Goal: Task Accomplishment & Management: Use online tool/utility

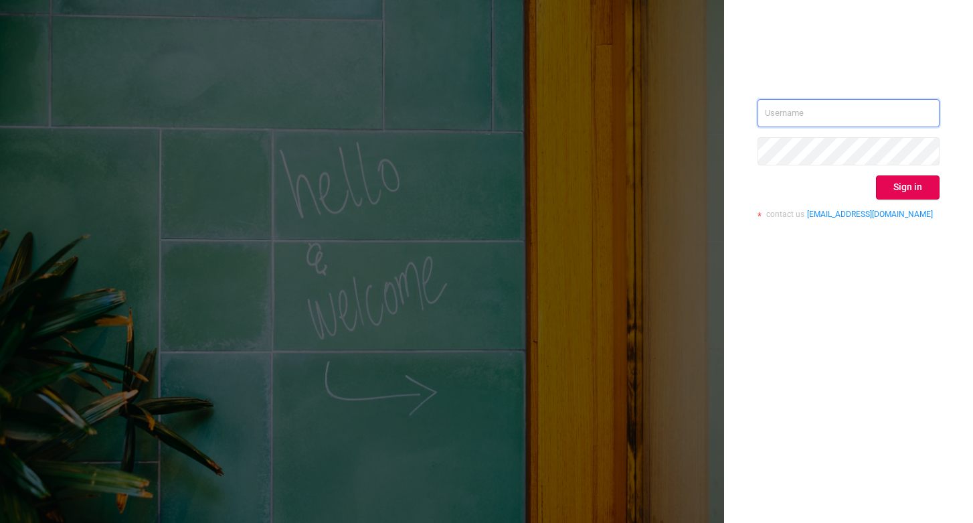
type input "[EMAIL_ADDRESS][DOMAIN_NAME]"
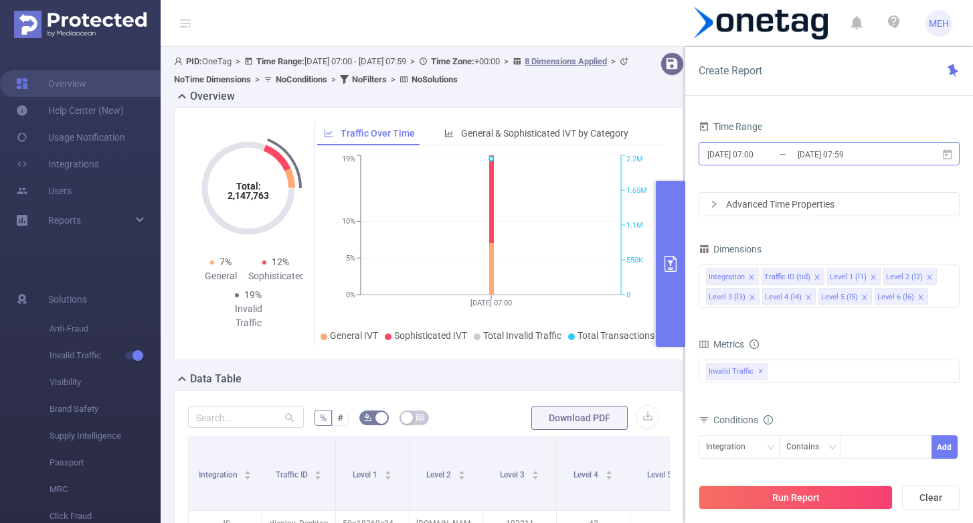
click at [852, 154] on input "[DATE] 07:59" at bounding box center [850, 154] width 108 height 18
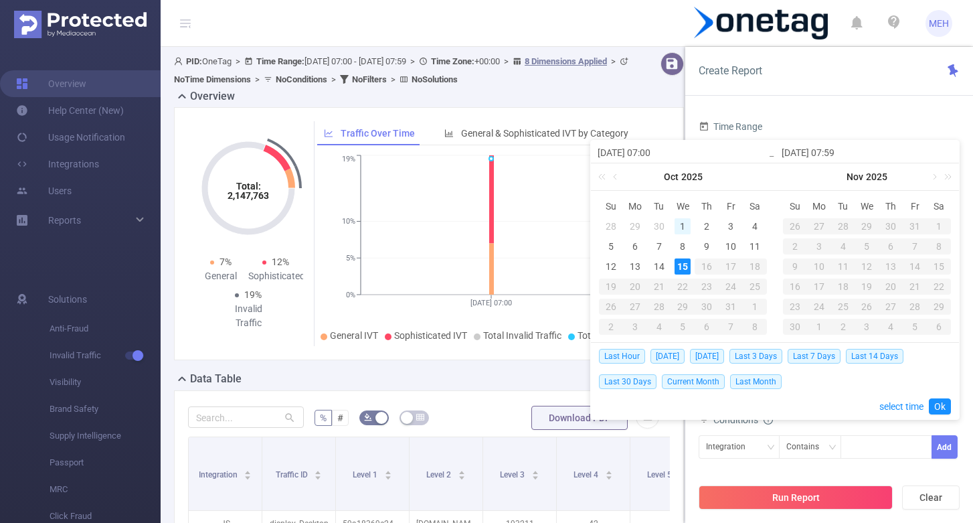
click at [681, 223] on div "1" at bounding box center [683, 226] width 16 height 16
click at [686, 268] on div "15" at bounding box center [683, 266] width 16 height 16
type input "[DATE] 07:00"
click at [936, 404] on link "Ok" at bounding box center [940, 406] width 22 height 16
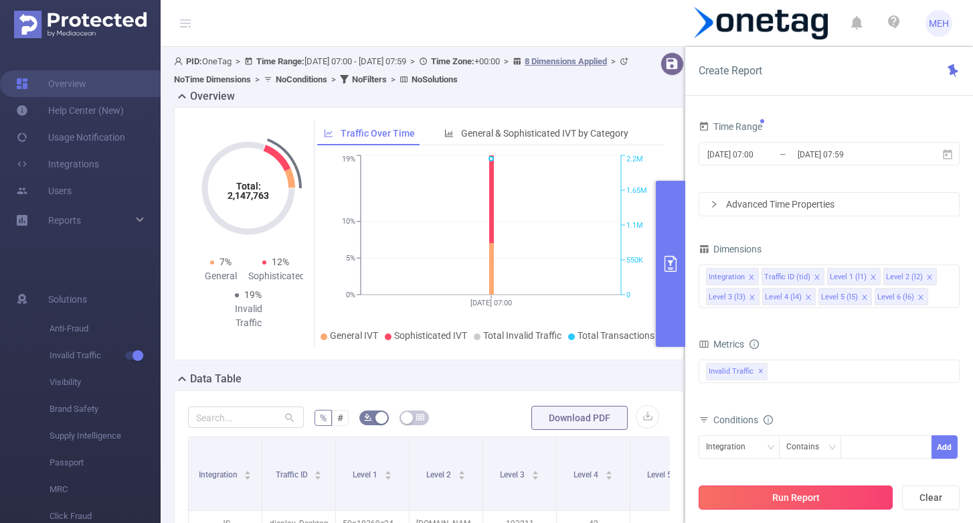
click at [817, 493] on button "Run Report" at bounding box center [796, 497] width 194 height 24
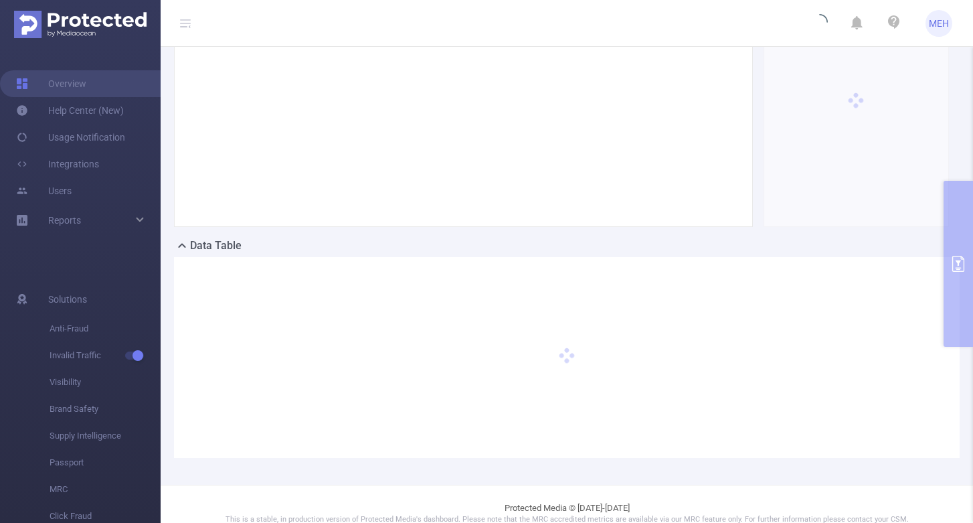
scroll to position [135, 0]
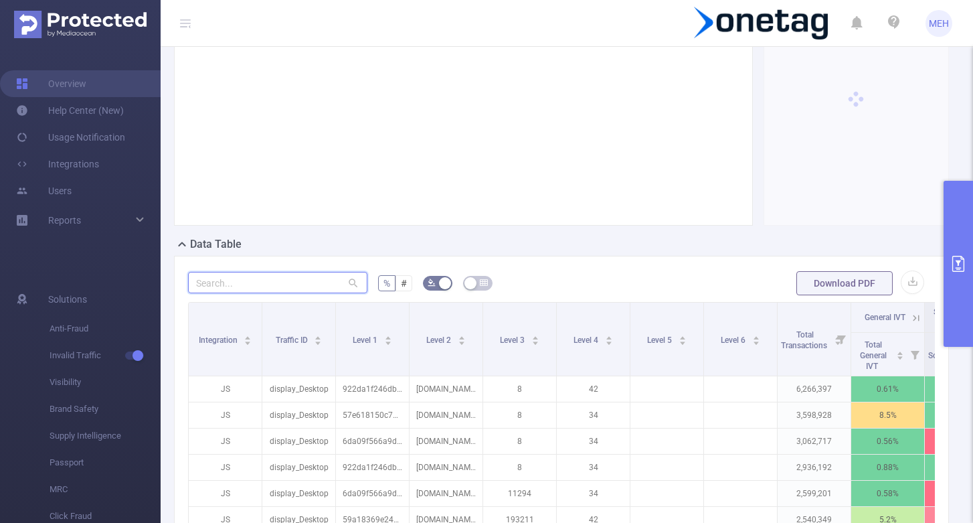
click at [325, 285] on input "text" at bounding box center [277, 282] width 179 height 21
paste input "11295"
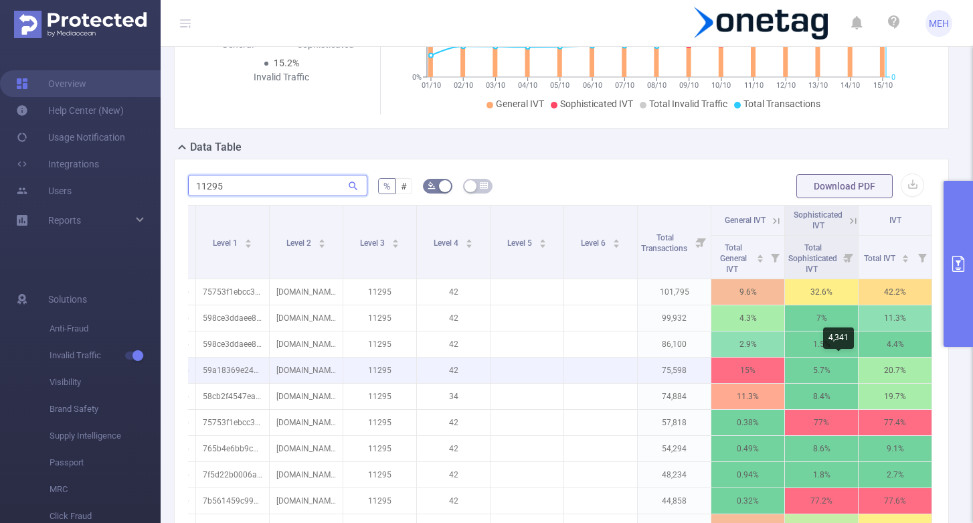
scroll to position [0, 140]
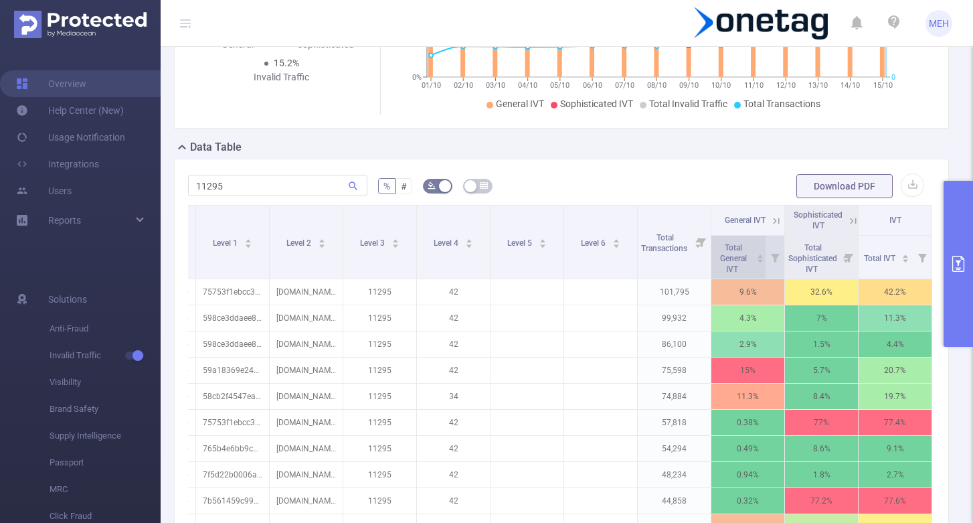
click at [758, 256] on icon "icon: caret-up" at bounding box center [760, 255] width 7 height 7
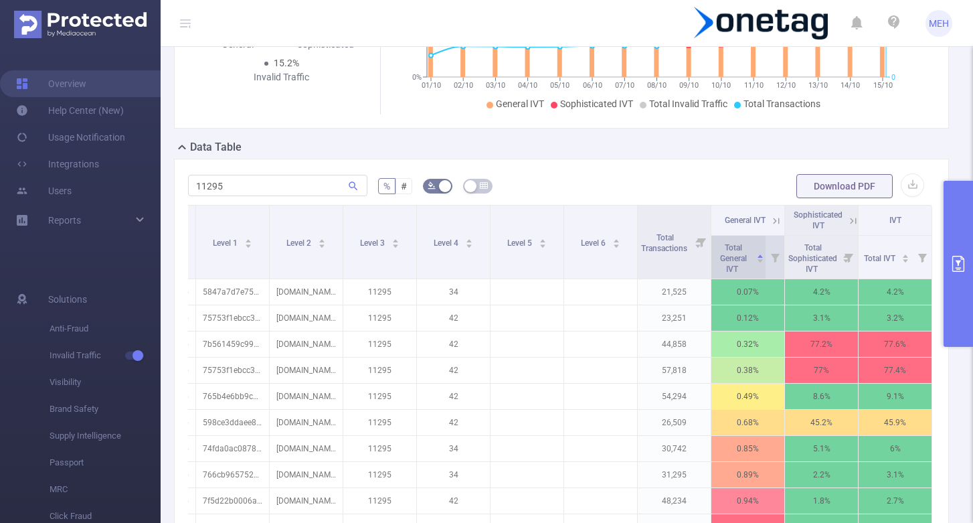
click at [758, 256] on icon "icon: caret-up" at bounding box center [760, 255] width 7 height 7
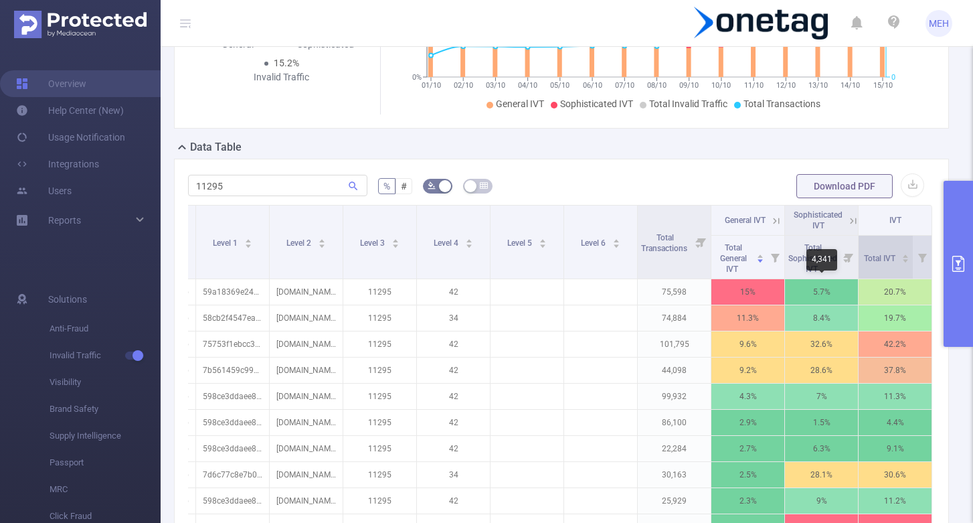
scroll to position [0, 0]
click at [766, 222] on icon at bounding box center [774, 220] width 16 height 13
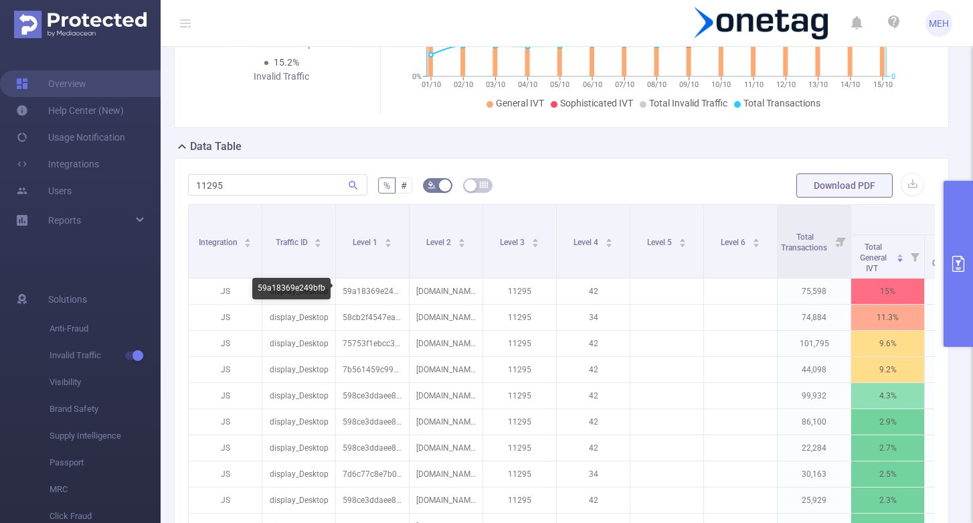
click at [318, 285] on div "59a18369e249bfb" at bounding box center [291, 288] width 78 height 21
drag, startPoint x: 239, startPoint y: 191, endPoint x: 107, endPoint y: 189, distance: 131.9
click at [107, 189] on section "Overview Help Center (New) Usage Notification Integrations Users Reports Soluti…" at bounding box center [486, 261] width 973 height 523
paste input "58cb2f4547ea1e2"
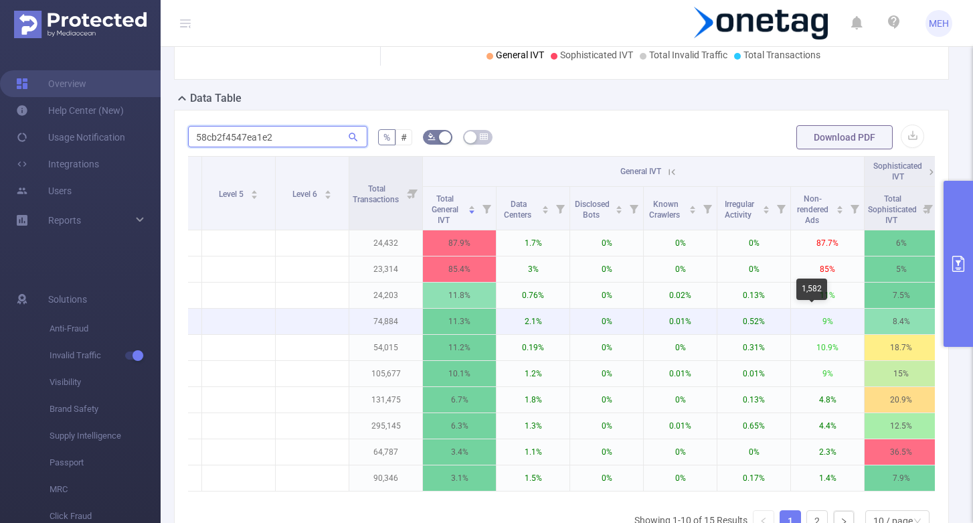
scroll to position [0, 477]
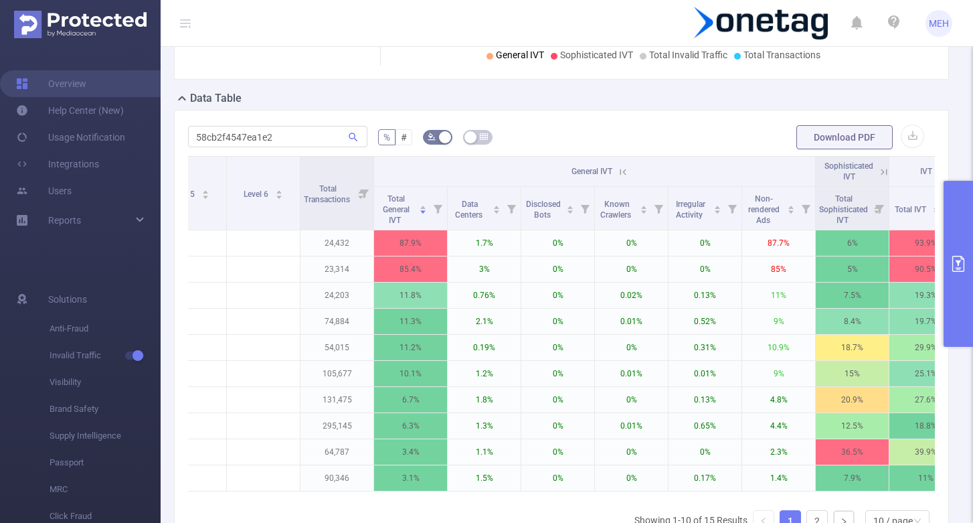
click at [882, 175] on icon at bounding box center [884, 172] width 12 height 12
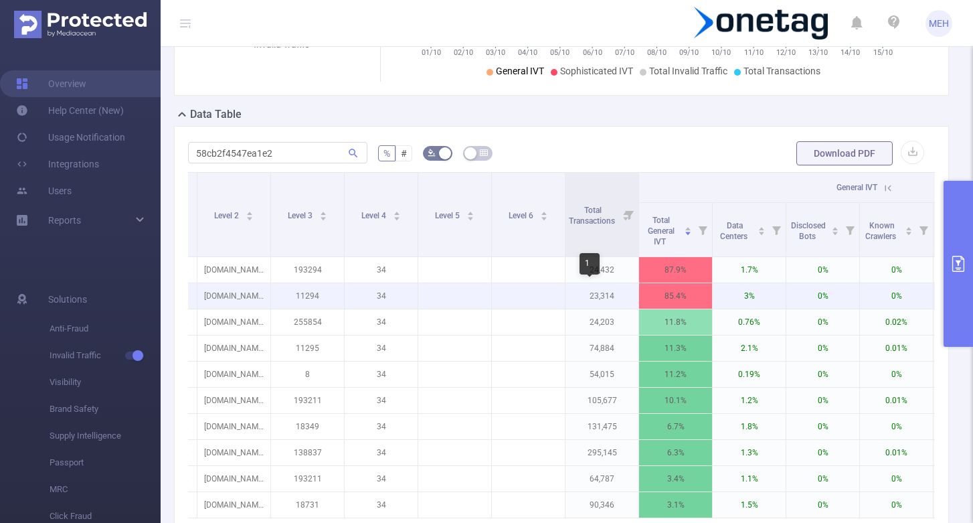
scroll to position [0, 169]
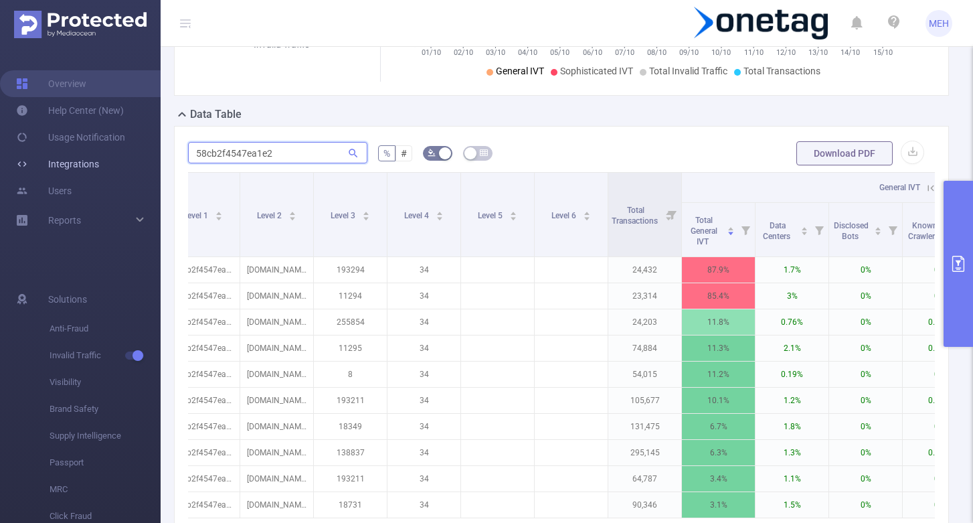
drag, startPoint x: 293, startPoint y: 155, endPoint x: 103, endPoint y: 155, distance: 190.1
click at [106, 155] on section "Overview Help Center (New) Usage Notification Integrations Users Reports Soluti…" at bounding box center [486, 261] width 973 height 523
paste input "[DOMAIN_NAME]"
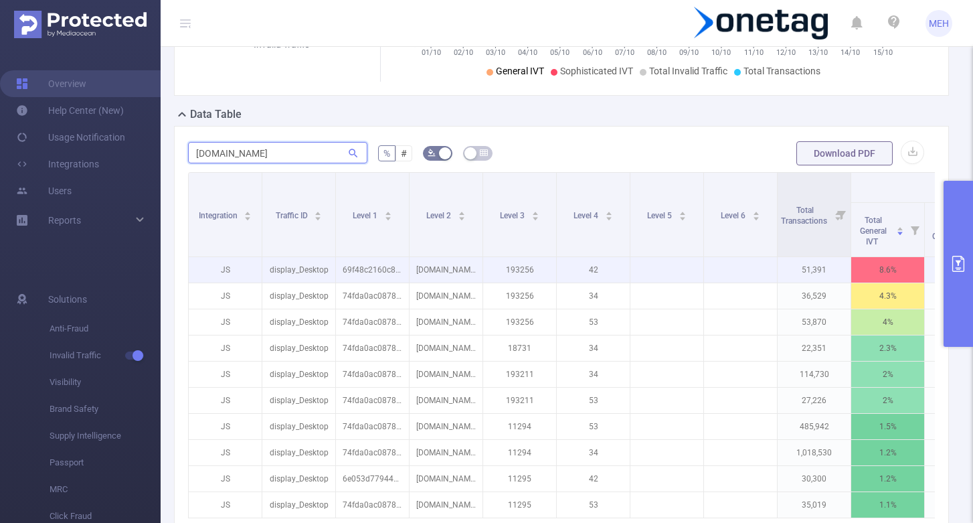
scroll to position [0, 0]
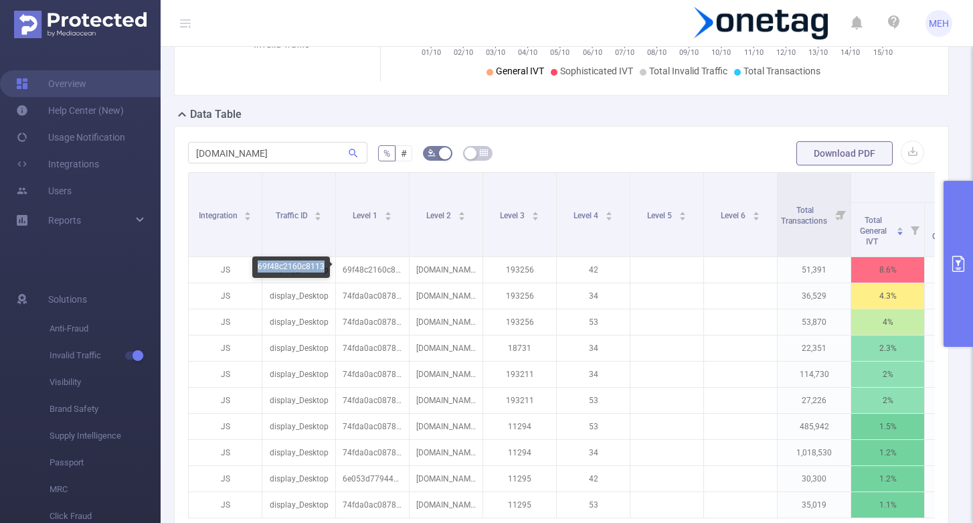
drag, startPoint x: 321, startPoint y: 264, endPoint x: 256, endPoint y: 267, distance: 65.0
click at [256, 267] on div "69f48c2160c8113" at bounding box center [291, 266] width 78 height 21
copy div "69f48c2160c8113"
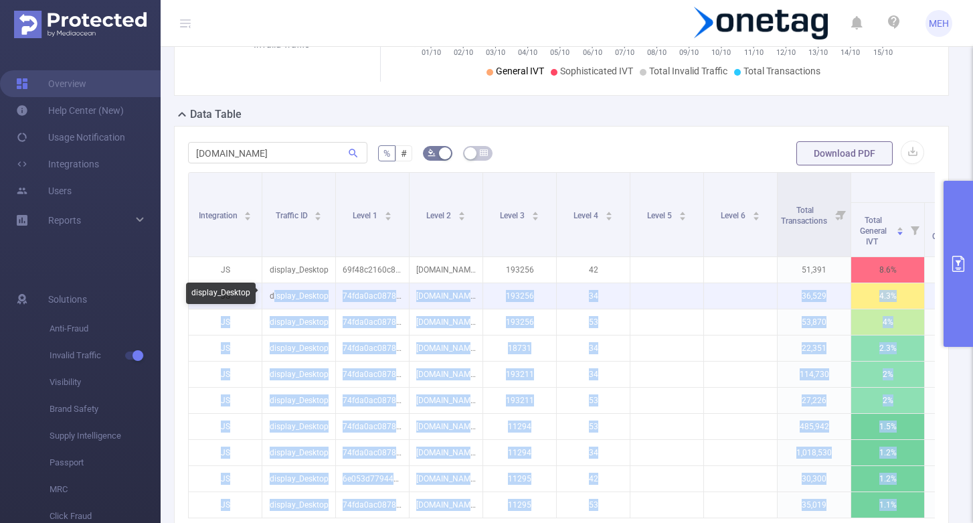
drag, startPoint x: 322, startPoint y: 292, endPoint x: 272, endPoint y: 292, distance: 49.5
click at [272, 292] on body "MEH Overview Help Center (New) Usage Notification Integrations Users Reports So…" at bounding box center [486, 261] width 973 height 523
click at [367, 294] on p "74fda0ac087830a" at bounding box center [372, 295] width 73 height 25
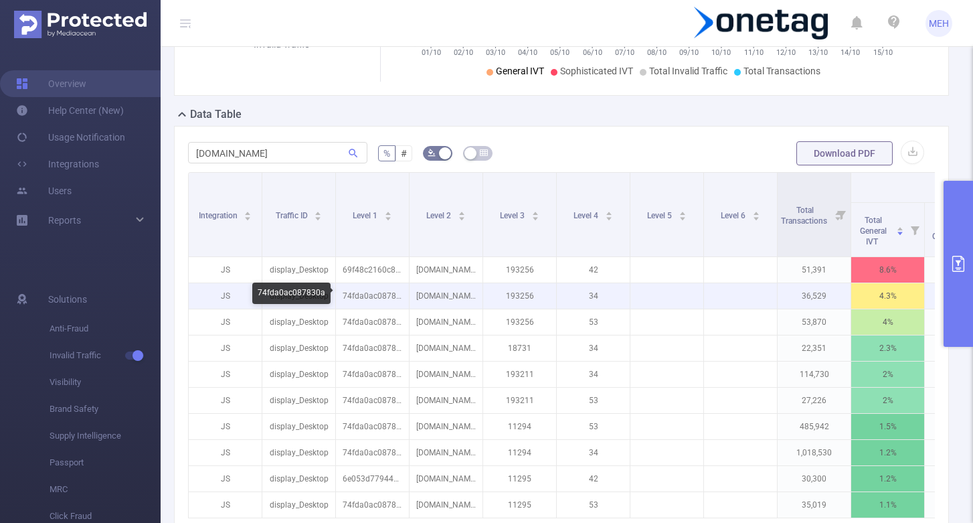
click at [396, 295] on p "74fda0ac087830a" at bounding box center [372, 295] width 73 height 25
click at [383, 297] on p "74fda0ac087830a" at bounding box center [372, 295] width 73 height 25
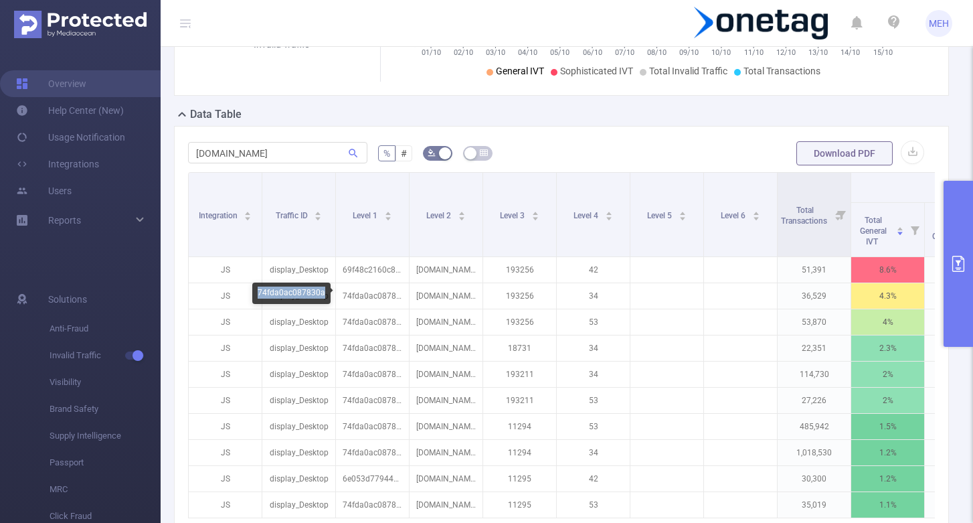
drag, startPoint x: 323, startPoint y: 291, endPoint x: 258, endPoint y: 291, distance: 64.3
click at [258, 291] on div "74fda0ac087830a" at bounding box center [291, 292] width 78 height 21
copy div "74fda0ac087830a"
drag, startPoint x: 292, startPoint y: 155, endPoint x: 78, endPoint y: 155, distance: 214.2
click at [78, 155] on section "Overview Help Center (New) Usage Notification Integrations Users Reports Soluti…" at bounding box center [486, 261] width 973 height 523
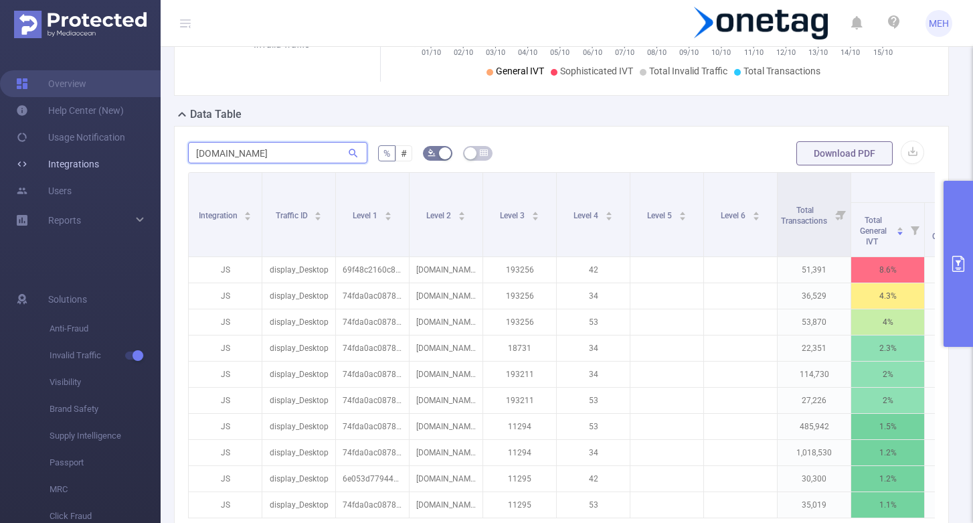
paste input "[DOMAIN_NAME]"
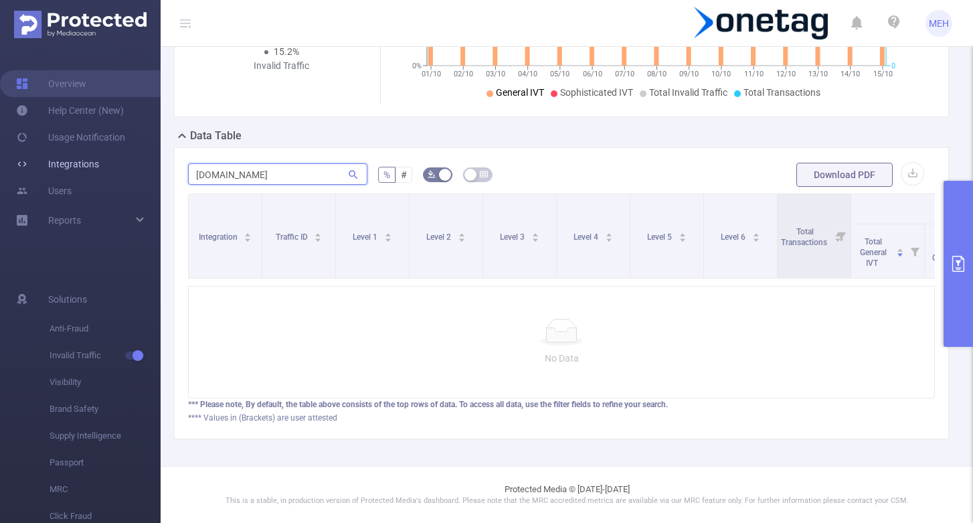
scroll to position [242, 0]
drag, startPoint x: 308, startPoint y: 176, endPoint x: 106, endPoint y: 167, distance: 201.6
click at [106, 167] on section "Overview Help Center (New) Usage Notification Integrations Users Reports Soluti…" at bounding box center [486, 261] width 973 height 523
paste input "5847a7d7e75dee8"
type input "5847a7d7e75dee8"
